Goal: Task Accomplishment & Management: Manage account settings

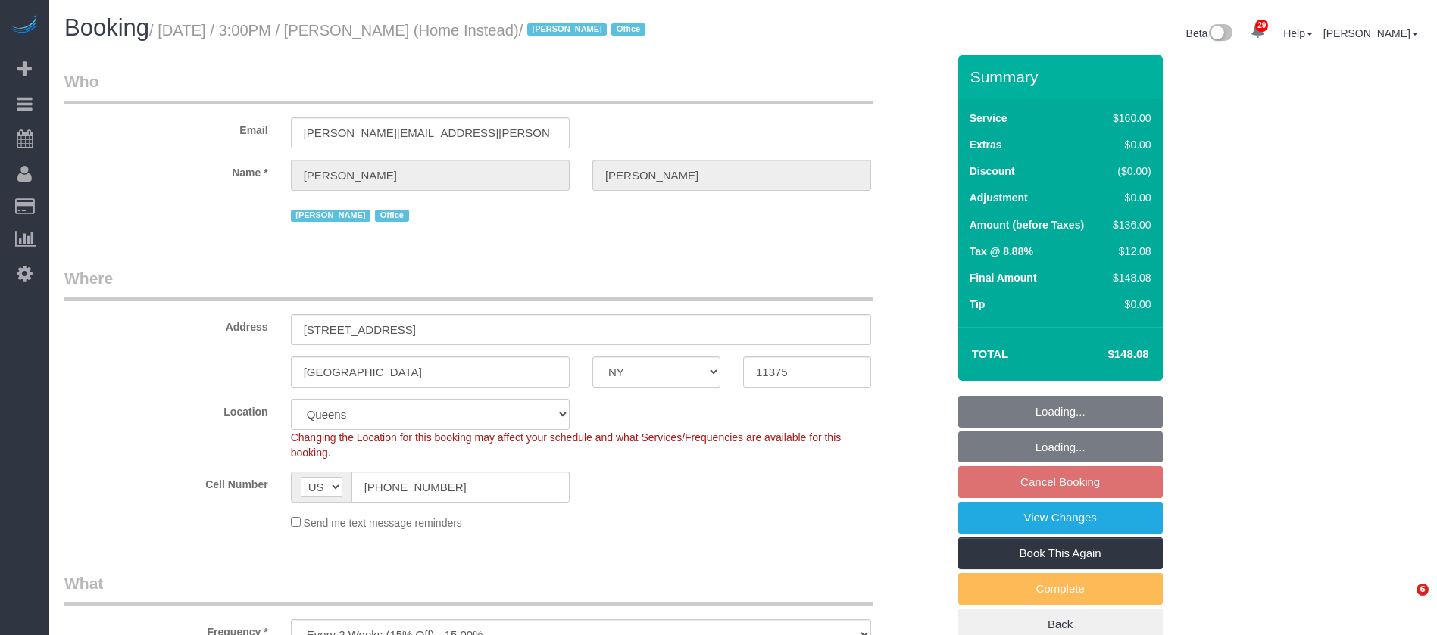
select select "NY"
select select "spot8"
select select "number:61"
select select "number:76"
select select "number:15"
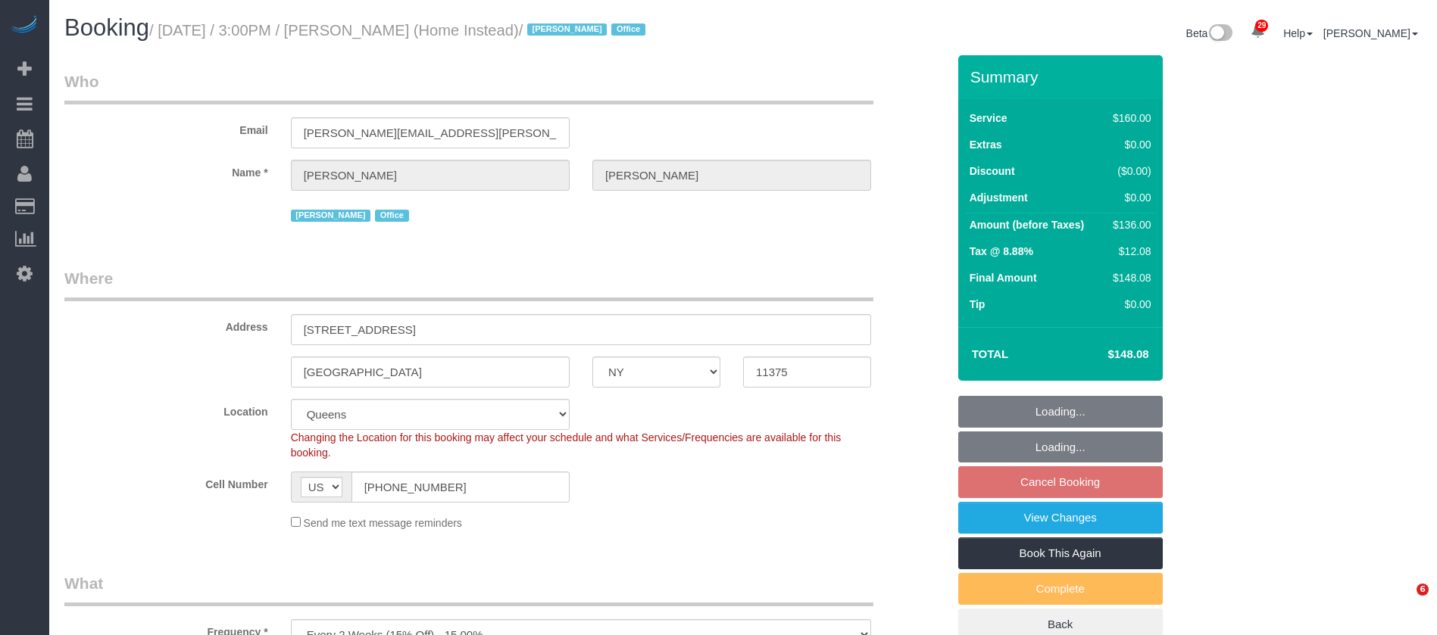
select select "number:7"
select select "object:1056"
click at [434, 32] on small "/ [DATE] / 3:00PM / [PERSON_NAME] (Home Instead) / [PERSON_NAME] Office" at bounding box center [399, 30] width 501 height 17
drag, startPoint x: 469, startPoint y: 59, endPoint x: 387, endPoint y: 20, distance: 90.8
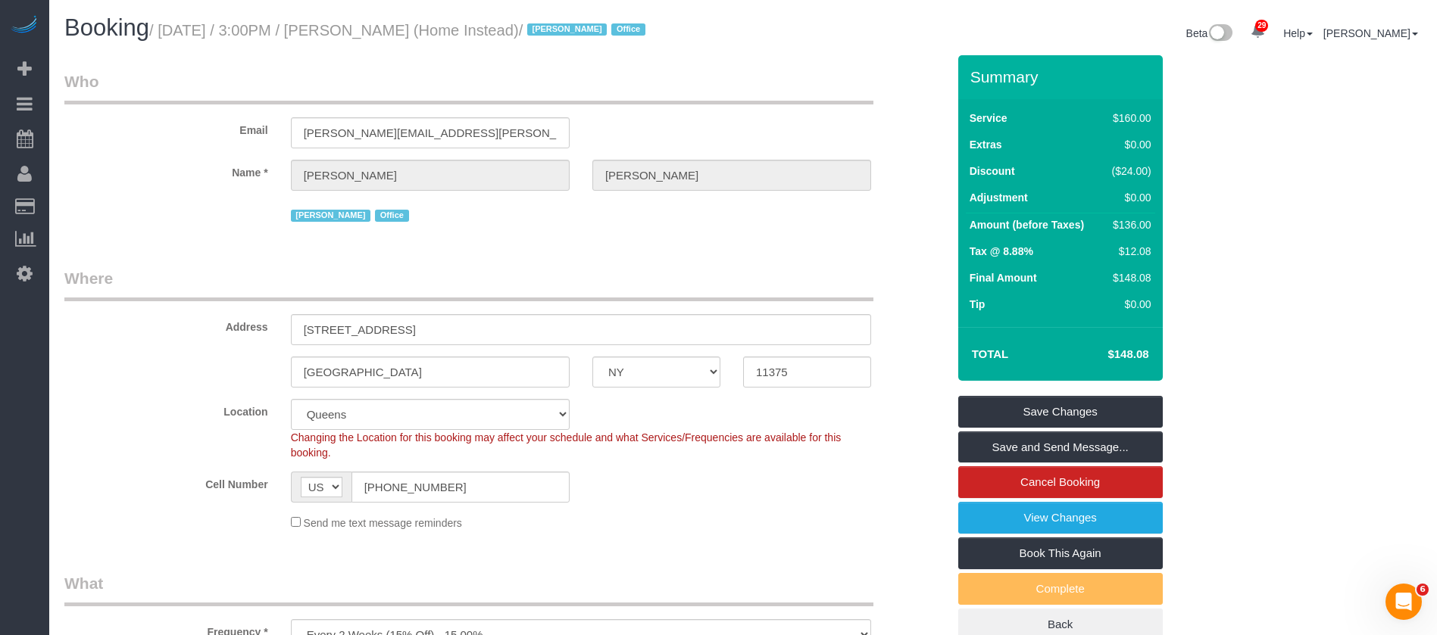
drag, startPoint x: 475, startPoint y: 28, endPoint x: 484, endPoint y: 28, distance: 9.1
click at [484, 28] on small "/ [DATE] / 3:00PM / [PERSON_NAME] (Home Instead) / [PERSON_NAME] Office" at bounding box center [399, 30] width 501 height 17
copy small "[PERSON_NAME]"
drag, startPoint x: 163, startPoint y: 29, endPoint x: 483, endPoint y: 28, distance: 320.4
click at [483, 28] on small "/ [DATE] / 3:00PM / [PERSON_NAME] (Home Instead) / [PERSON_NAME] Office" at bounding box center [399, 30] width 501 height 17
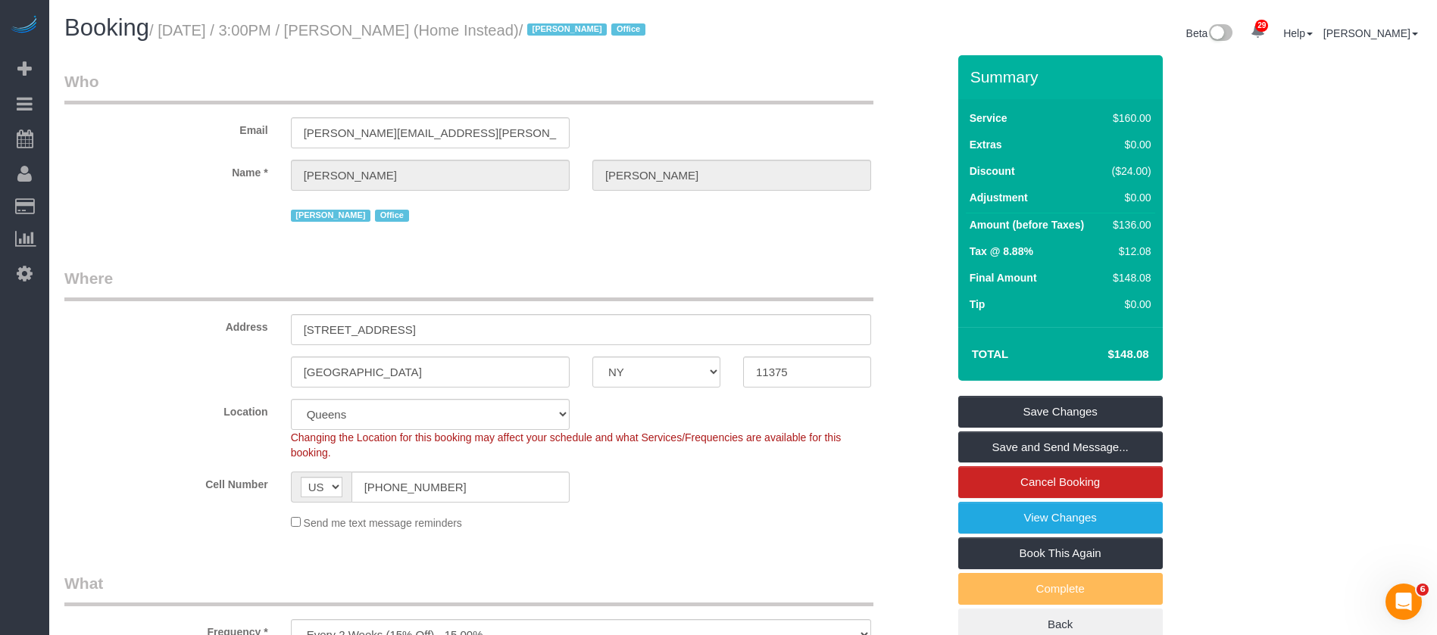
copy small "[DATE] / 3:00PM / [PERSON_NAME]"
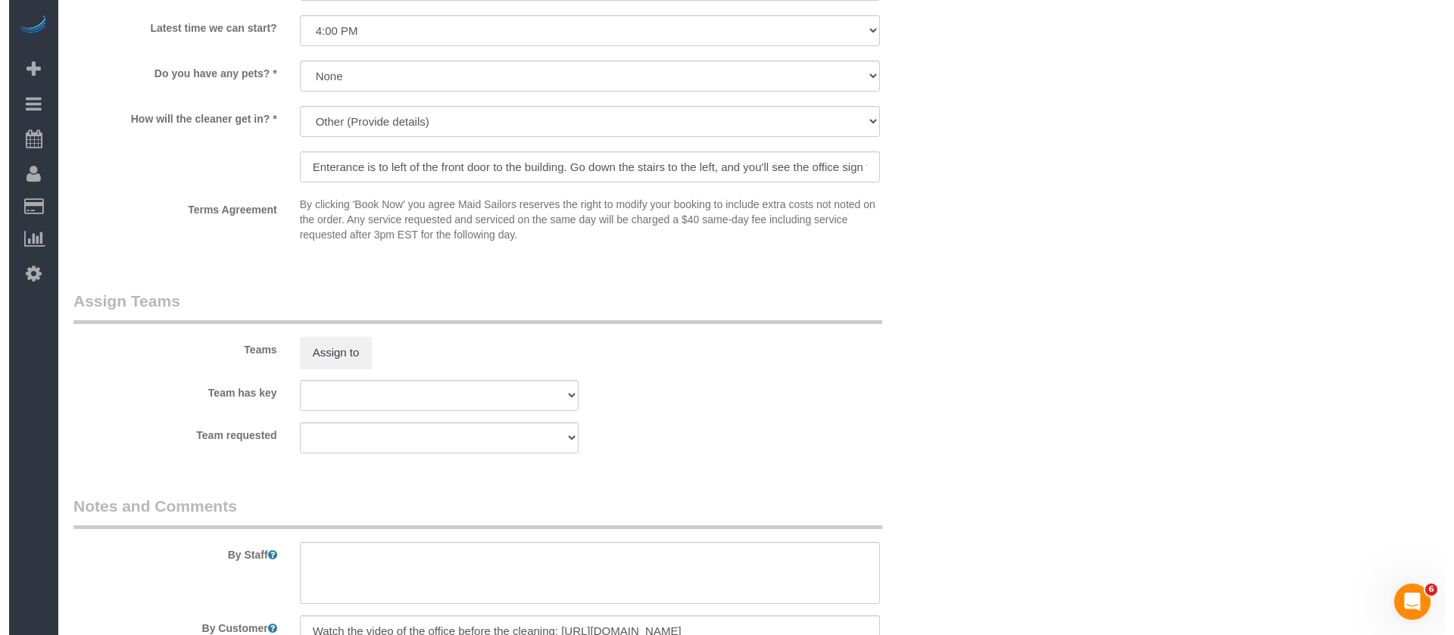
scroll to position [1770, 0]
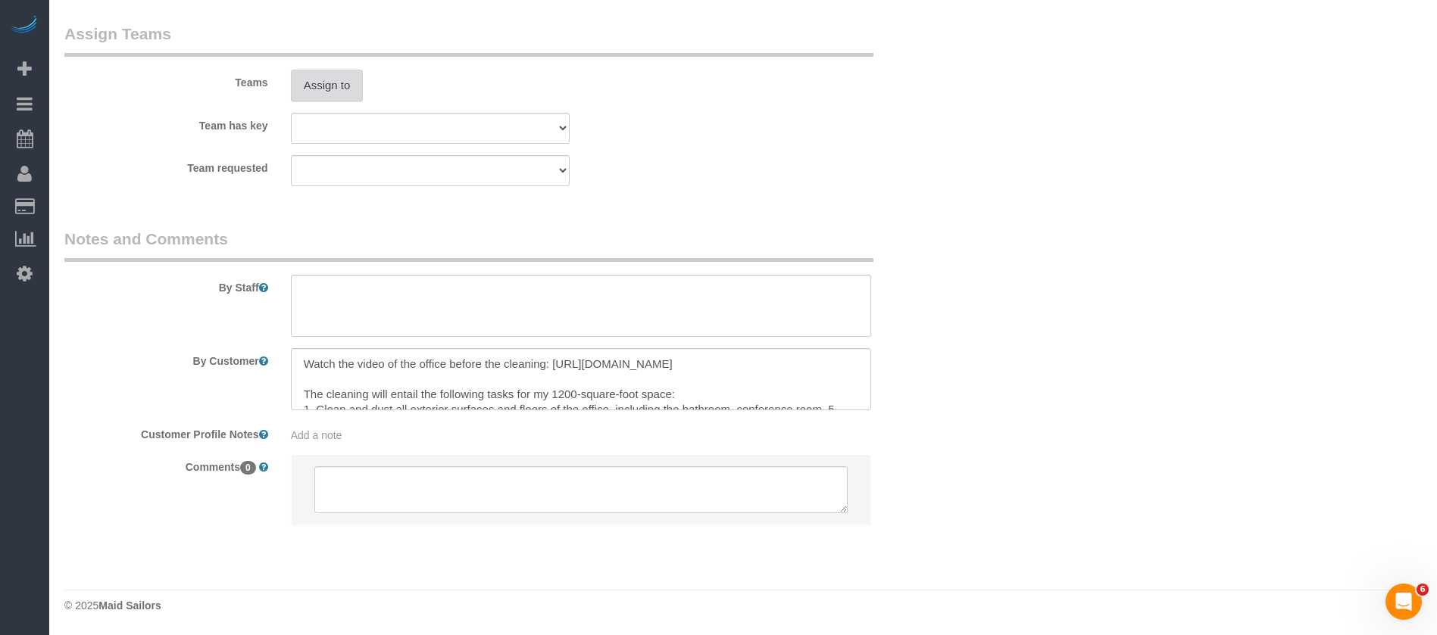
click at [335, 93] on button "Assign to" at bounding box center [327, 86] width 73 height 32
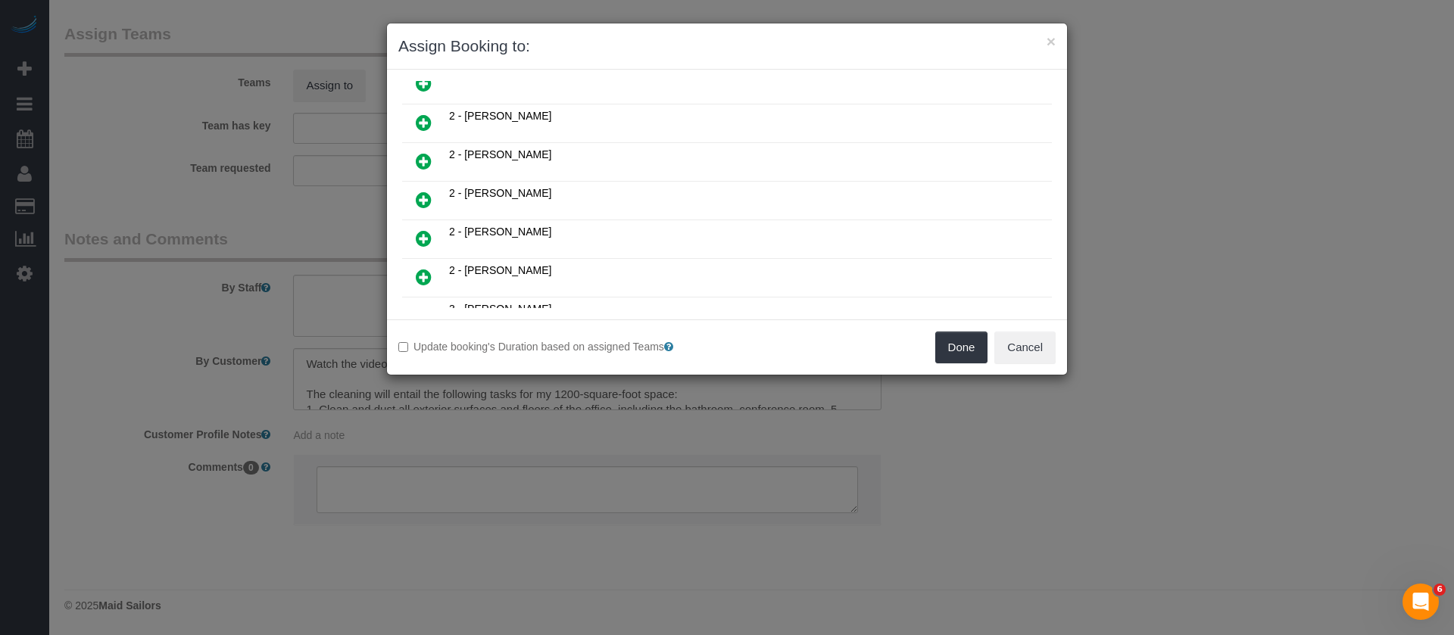
scroll to position [909, 0]
drag, startPoint x: 418, startPoint y: 199, endPoint x: 490, endPoint y: 220, distance: 74.8
click at [420, 199] on icon at bounding box center [424, 204] width 16 height 18
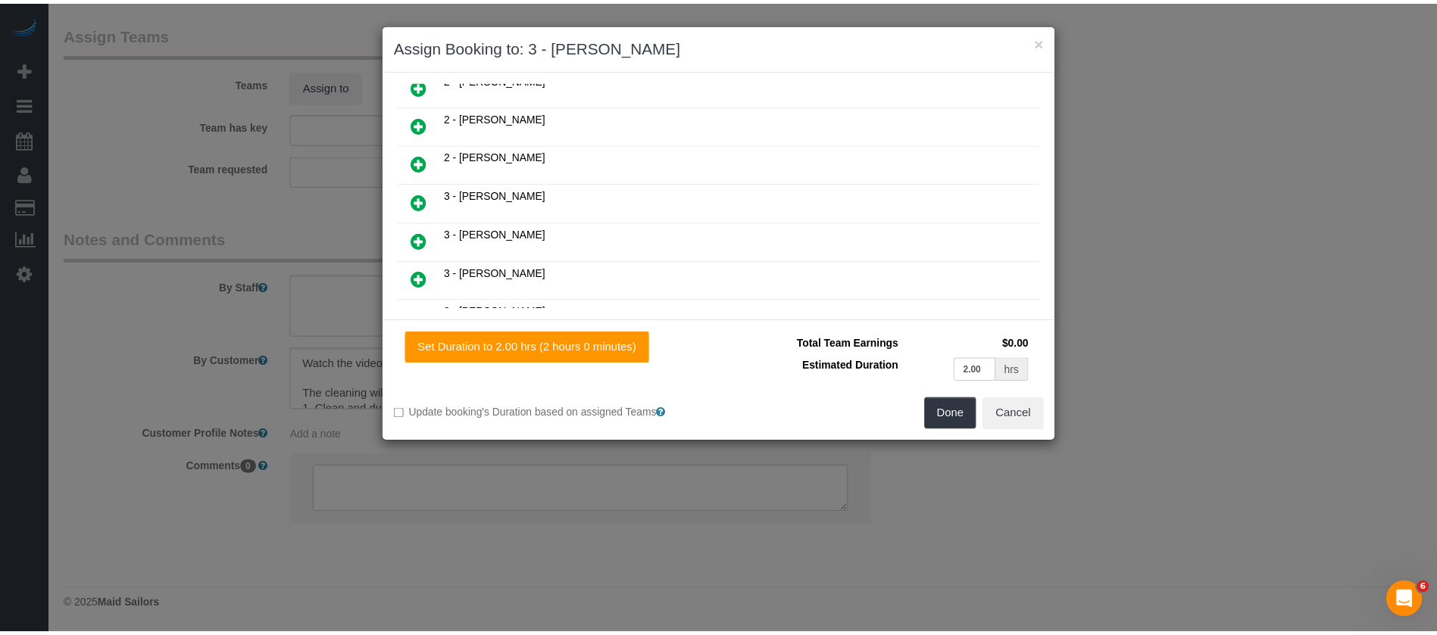
scroll to position [945, 0]
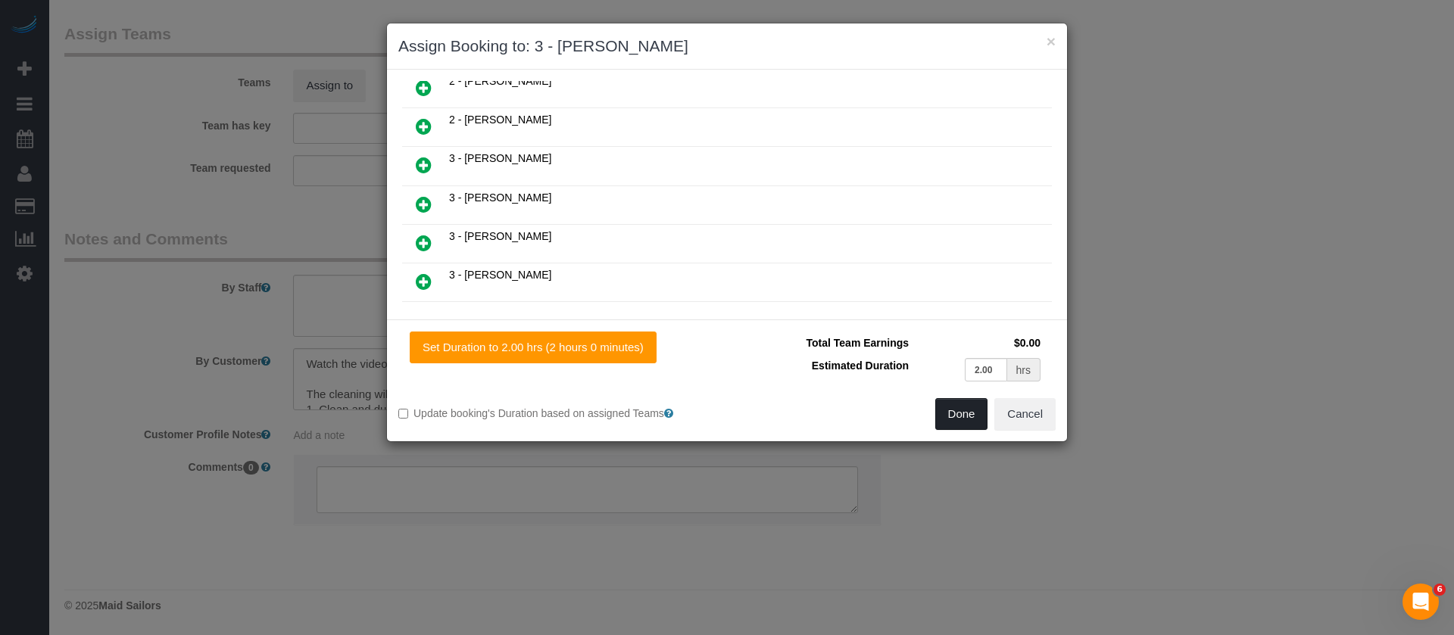
click at [954, 404] on button "Done" at bounding box center [961, 414] width 53 height 32
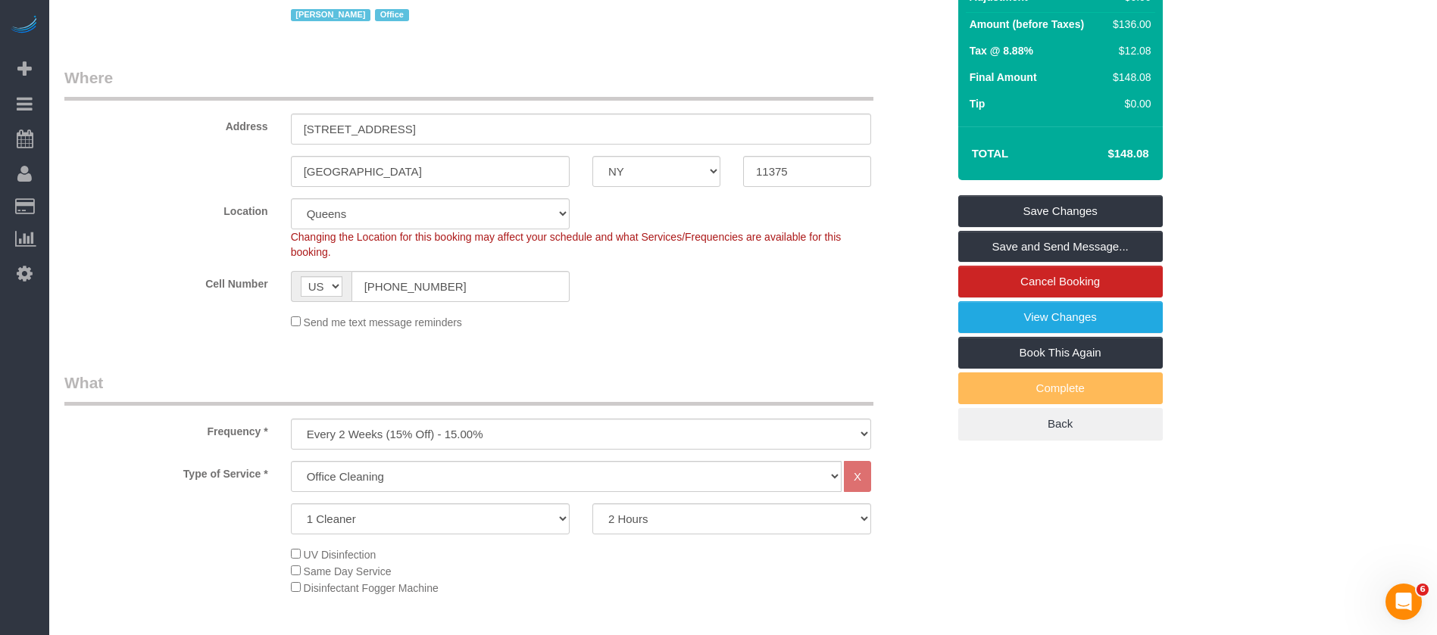
scroll to position [0, 0]
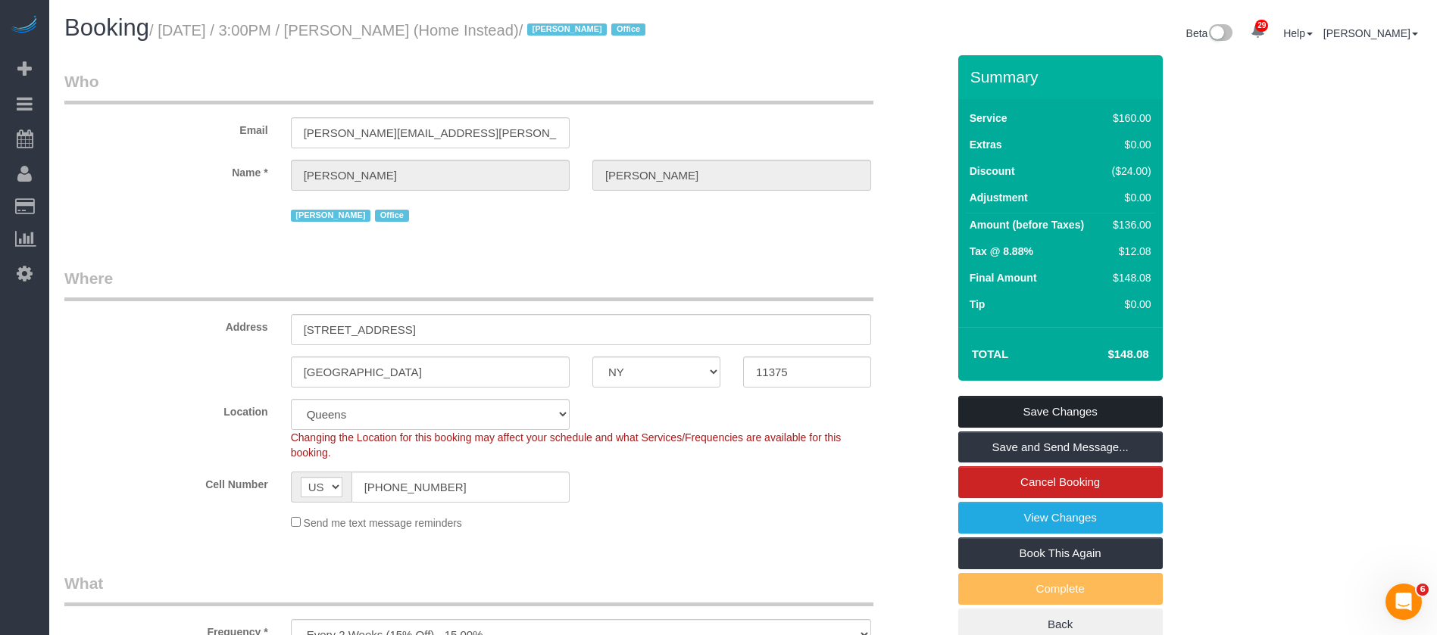
click at [1097, 400] on link "Save Changes" at bounding box center [1060, 412] width 204 height 32
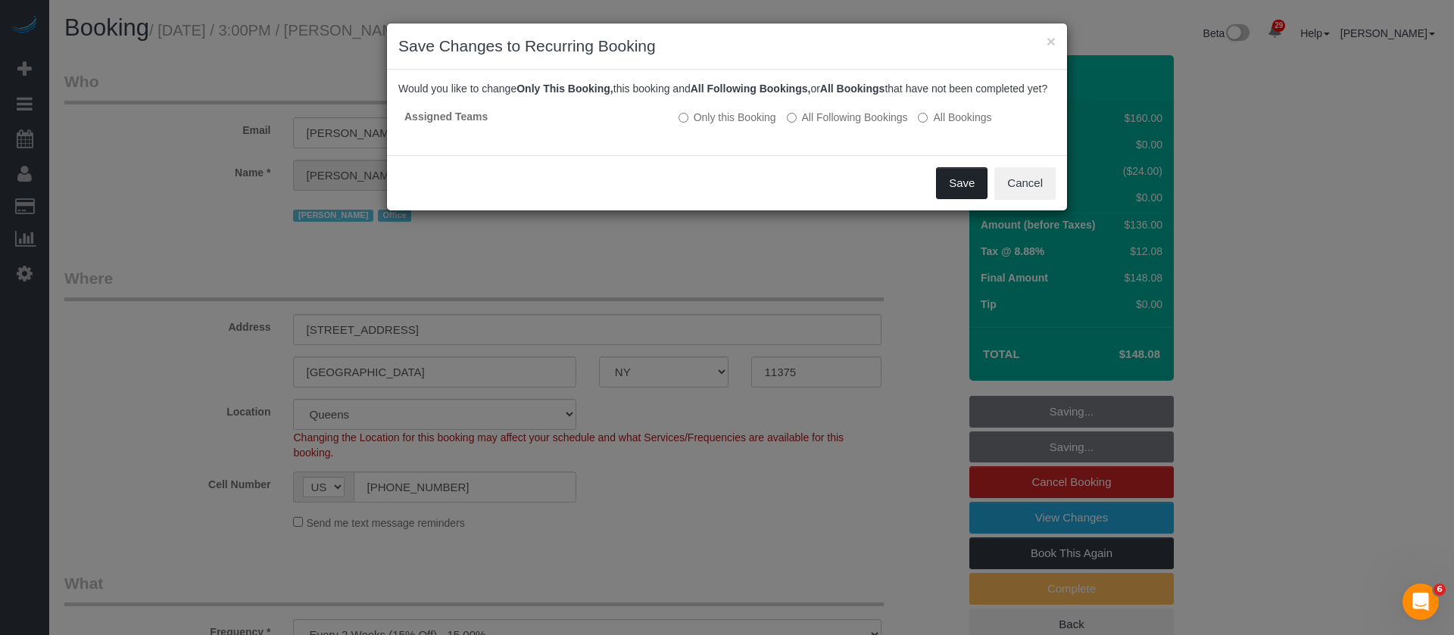
drag, startPoint x: 956, startPoint y: 194, endPoint x: 961, endPoint y: 204, distance: 11.2
click at [956, 195] on button "Save" at bounding box center [962, 183] width 52 height 32
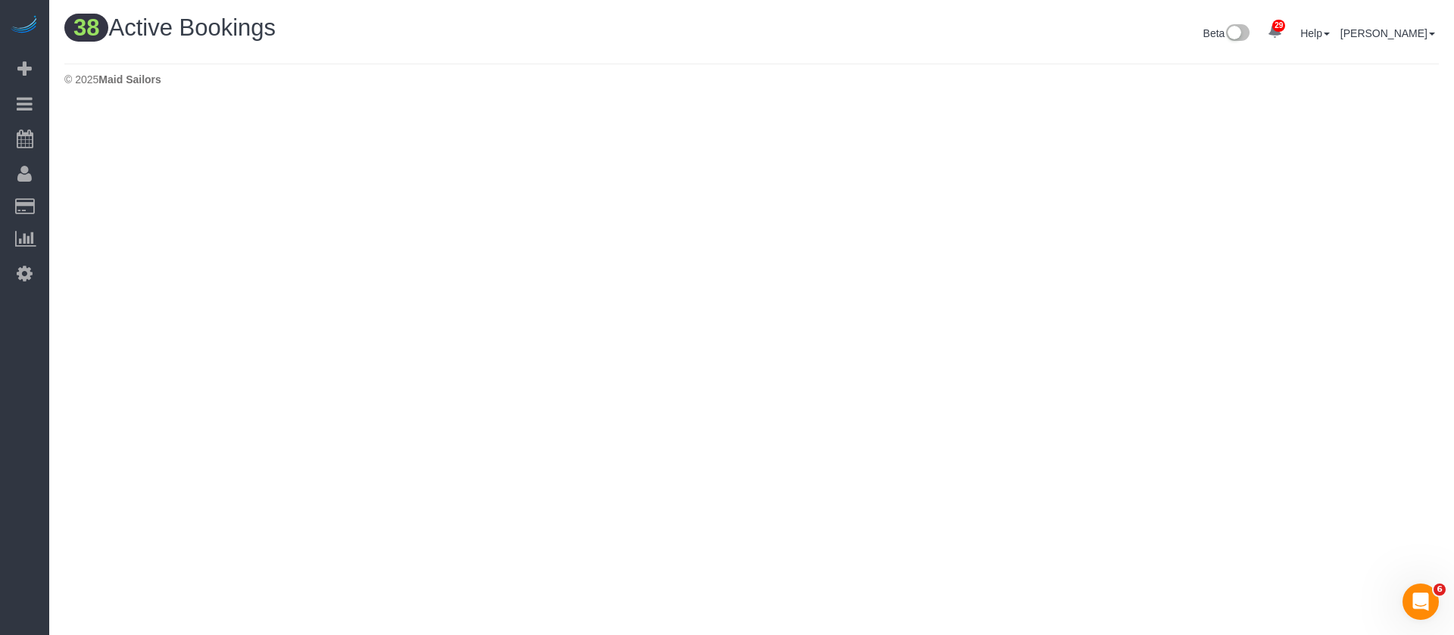
click at [820, 315] on body "29 Beta Your Notifications You have 0 alerts × You have 5 to charge for 09/26/2…" at bounding box center [727, 317] width 1454 height 635
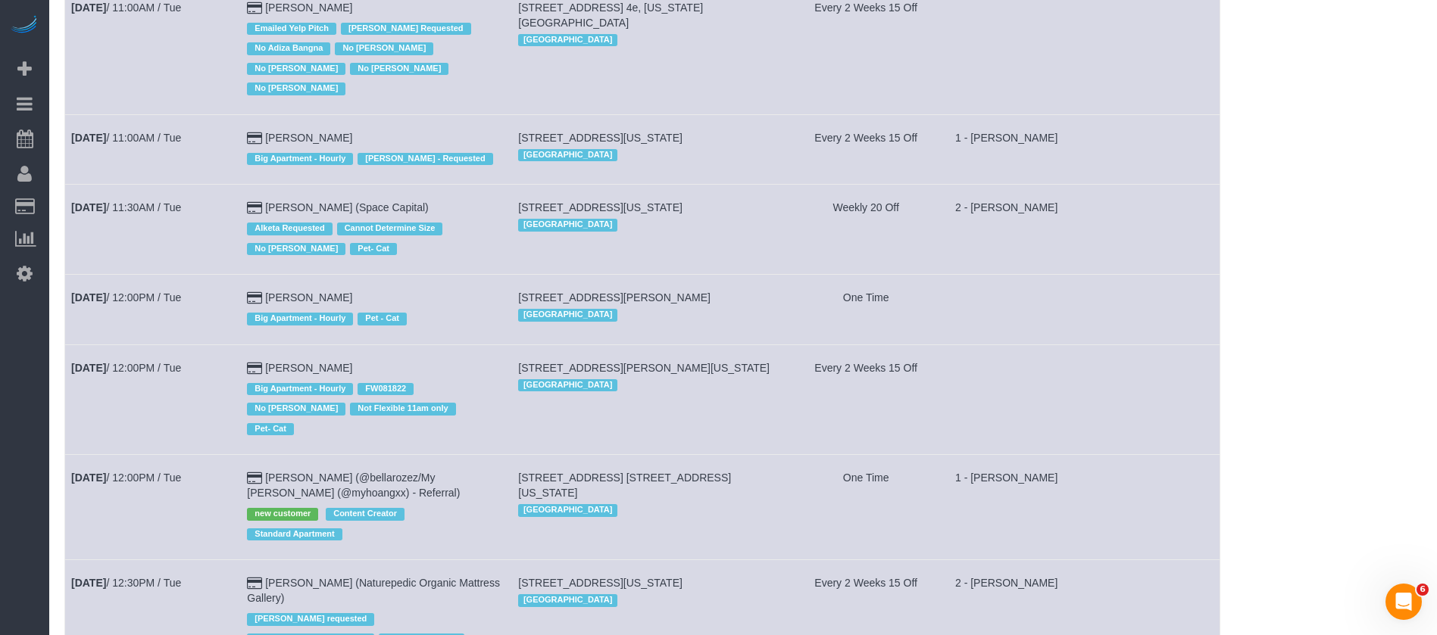
scroll to position [2244, 0]
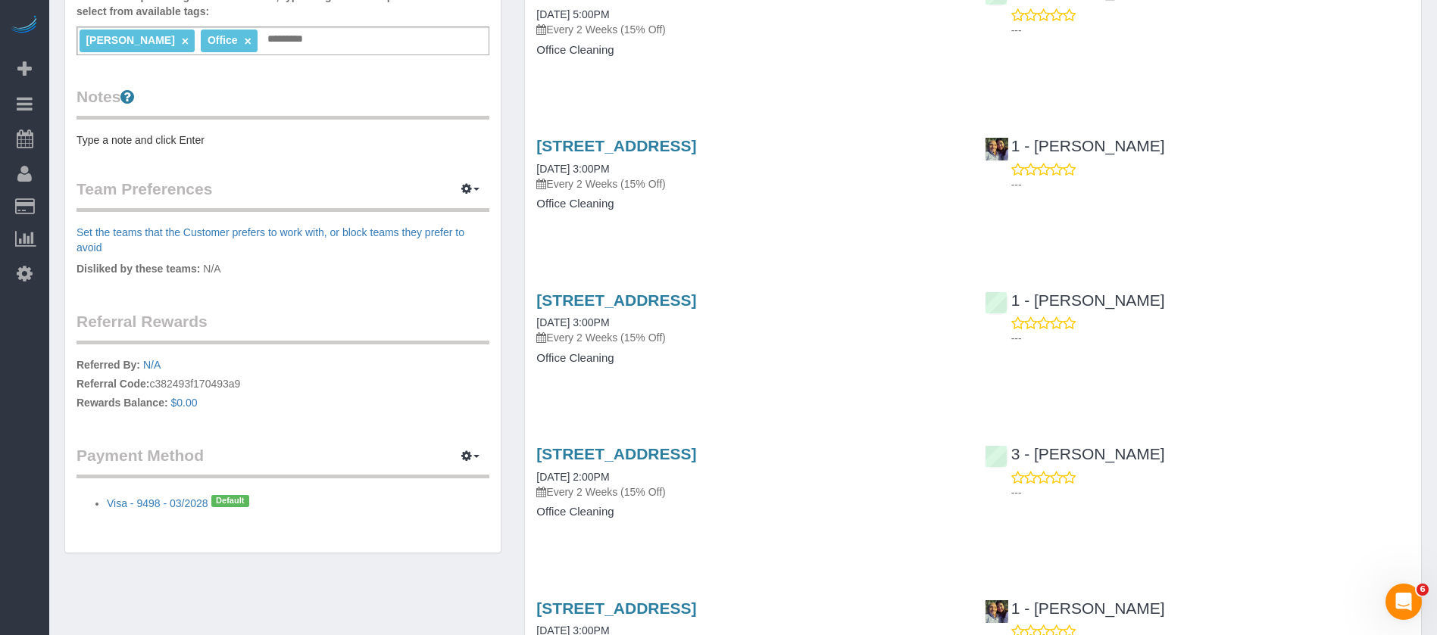
scroll to position [227, 0]
